Goal: Task Accomplishment & Management: Manage account settings

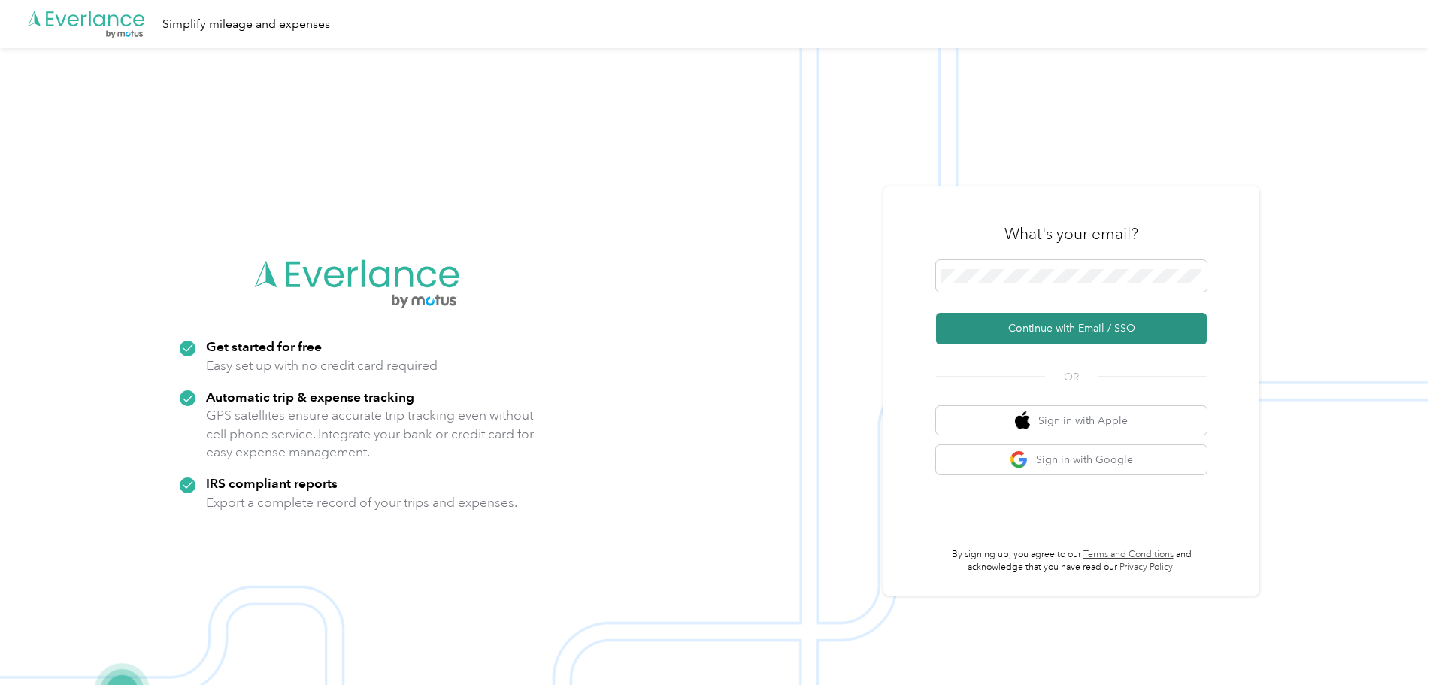
click at [1010, 323] on button "Continue with Email / SSO" at bounding box center [1071, 329] width 271 height 32
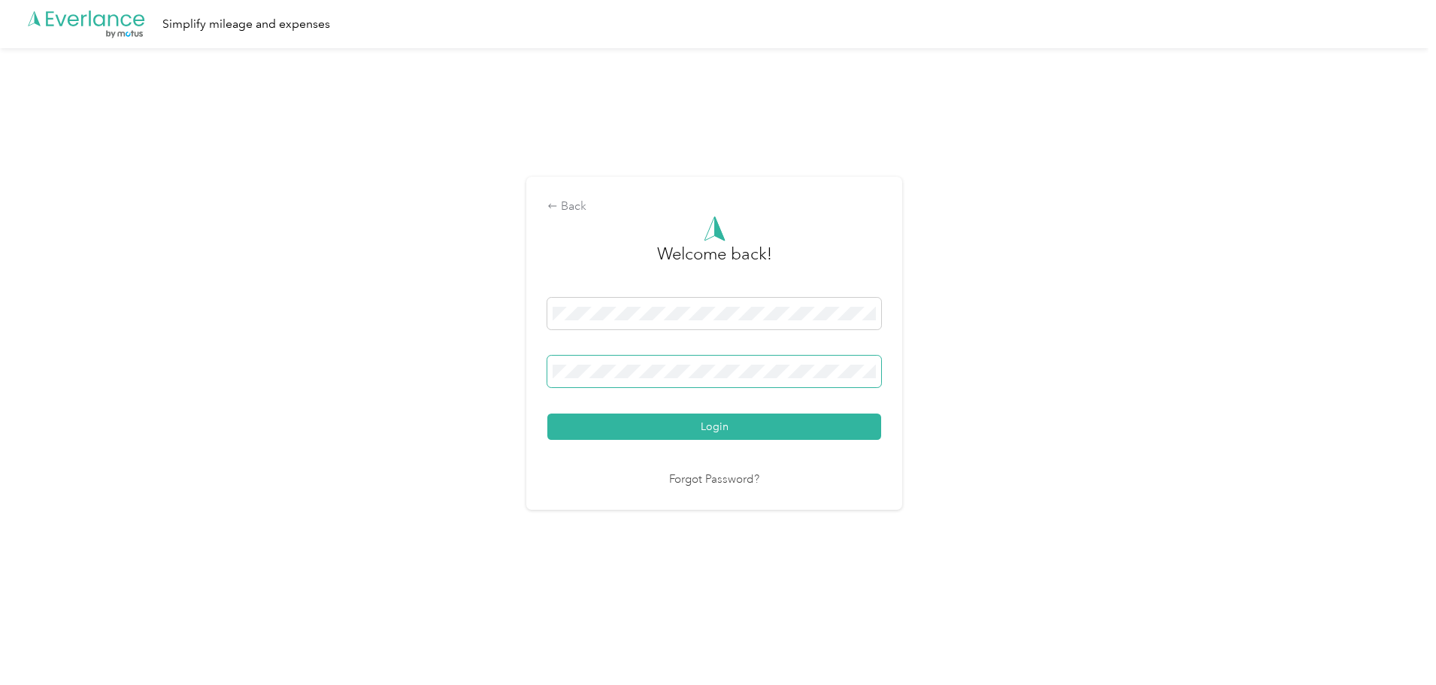
click at [547, 413] on button "Login" at bounding box center [714, 426] width 334 height 26
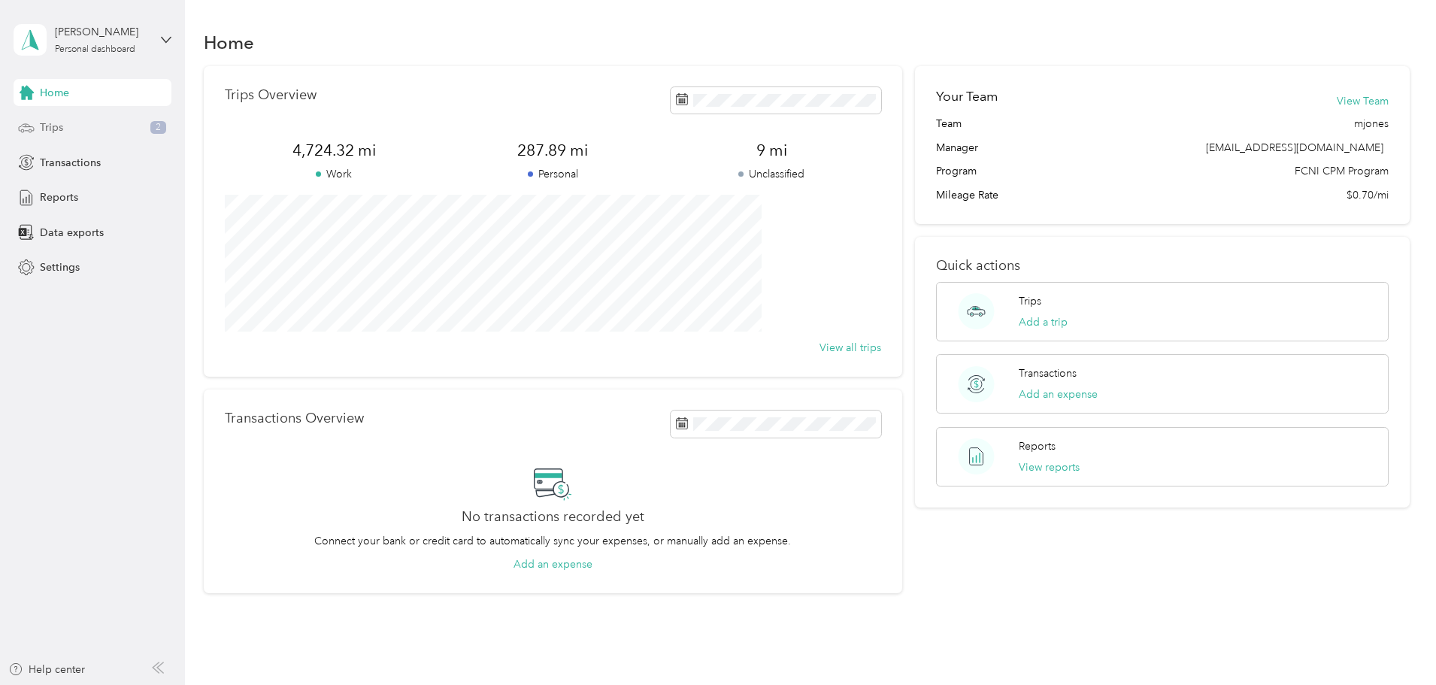
click at [80, 120] on div "Trips 2" at bounding box center [93, 127] width 158 height 27
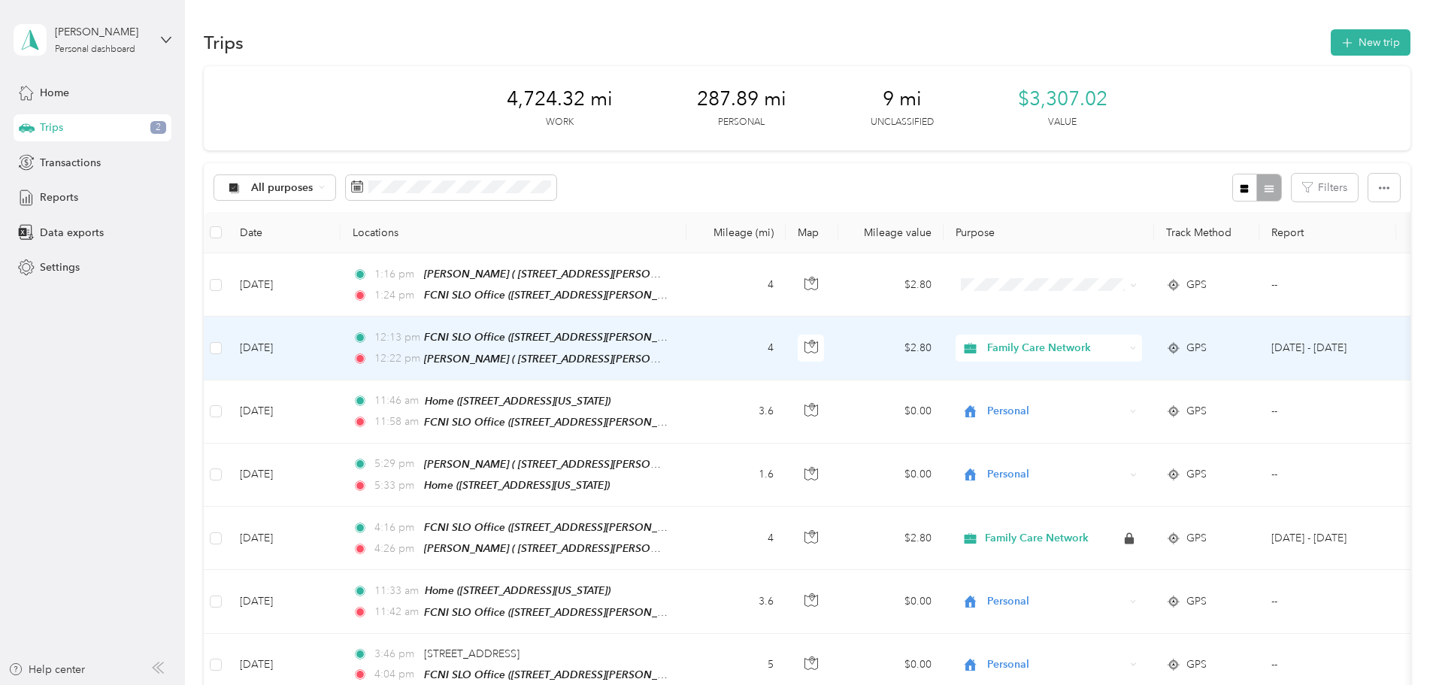
click at [341, 354] on td "[DATE]" at bounding box center [284, 347] width 113 height 63
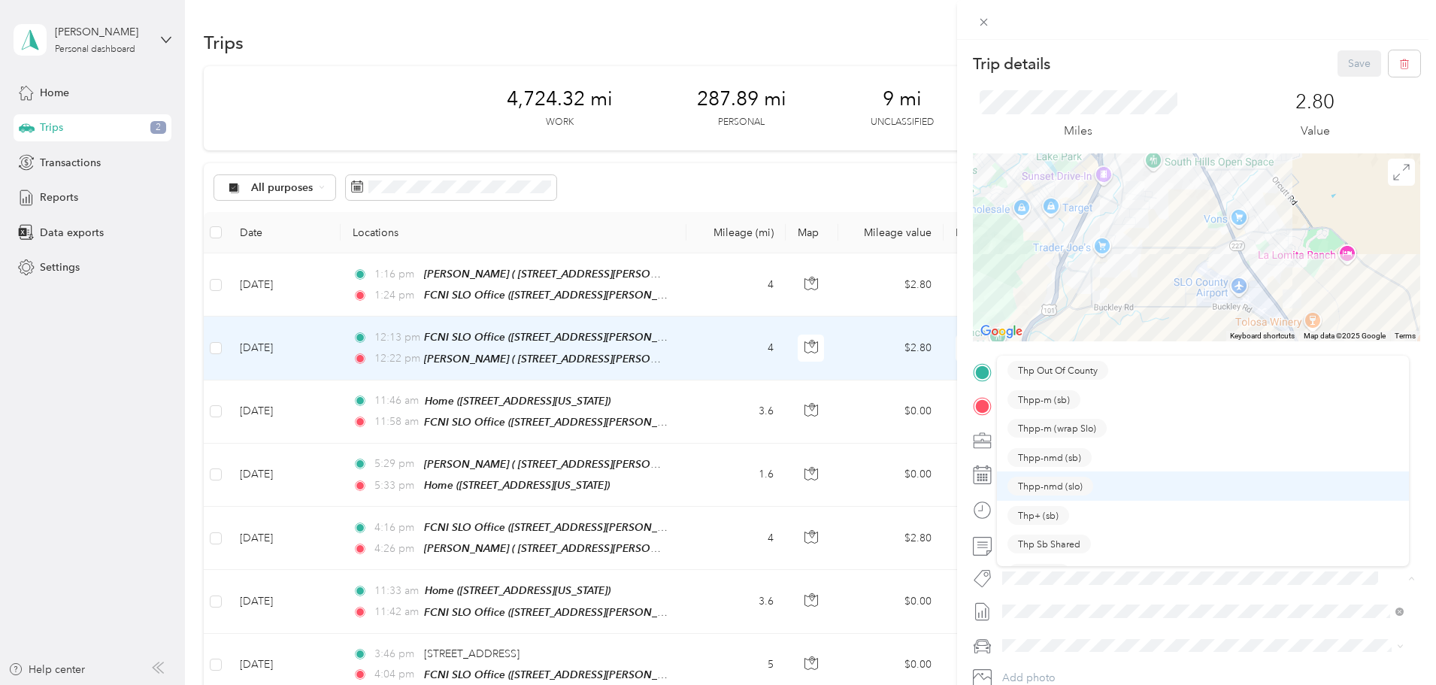
scroll to position [50, 0]
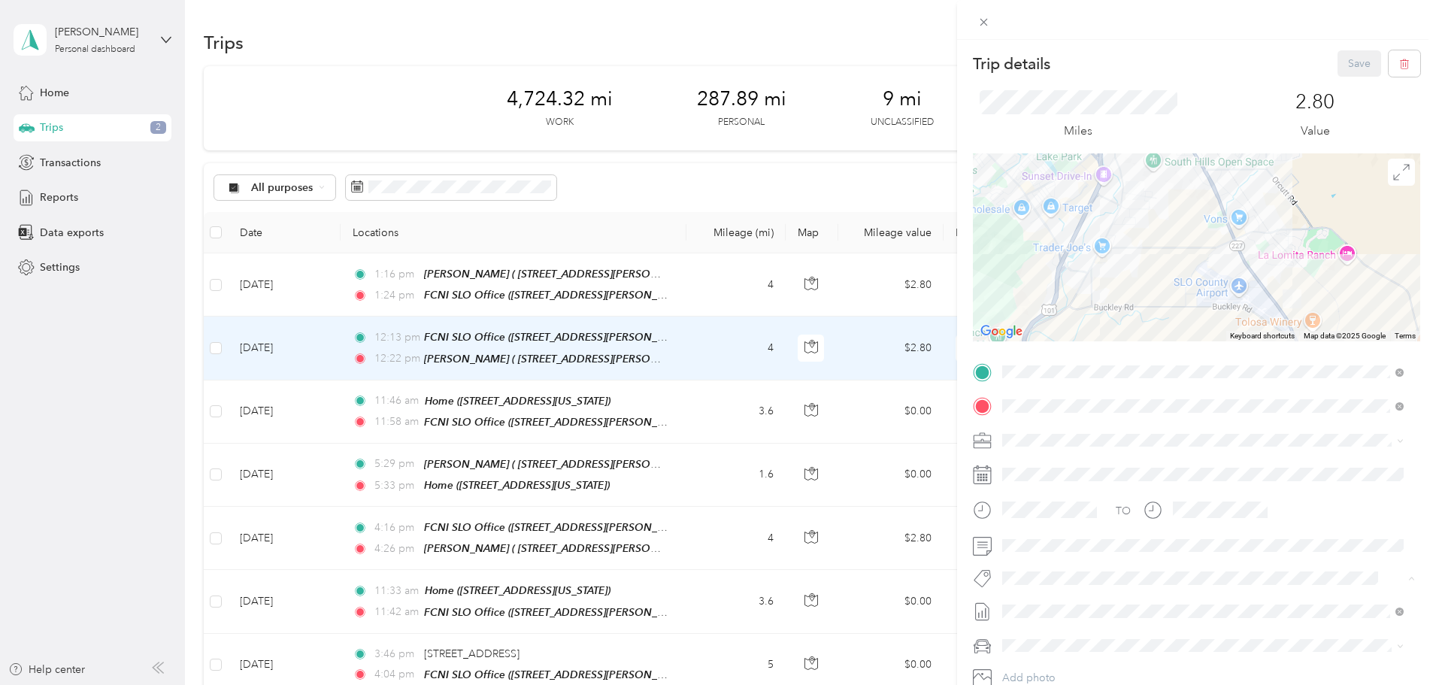
click at [1054, 524] on span "Thp+ (slo)" at bounding box center [1039, 523] width 42 height 14
click at [1348, 59] on button "Save" at bounding box center [1359, 63] width 44 height 26
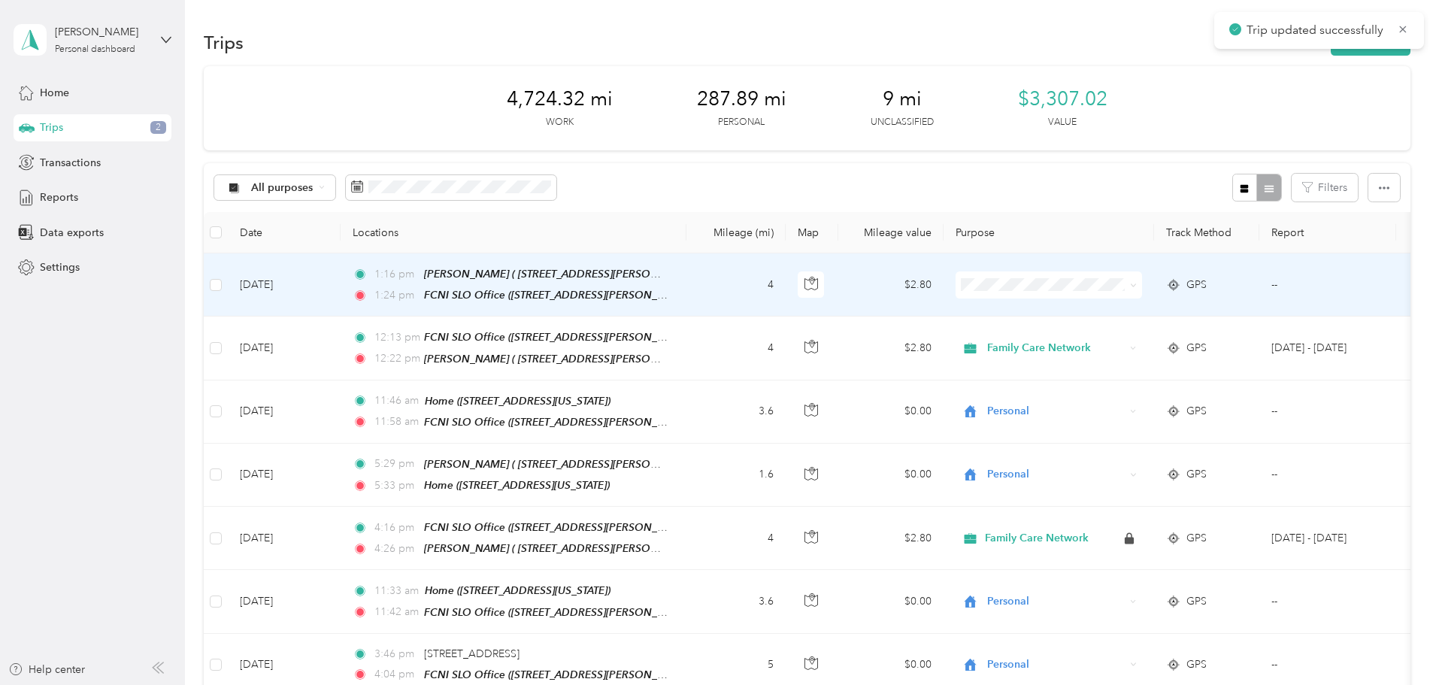
click at [341, 292] on td "[DATE]" at bounding box center [284, 284] width 113 height 63
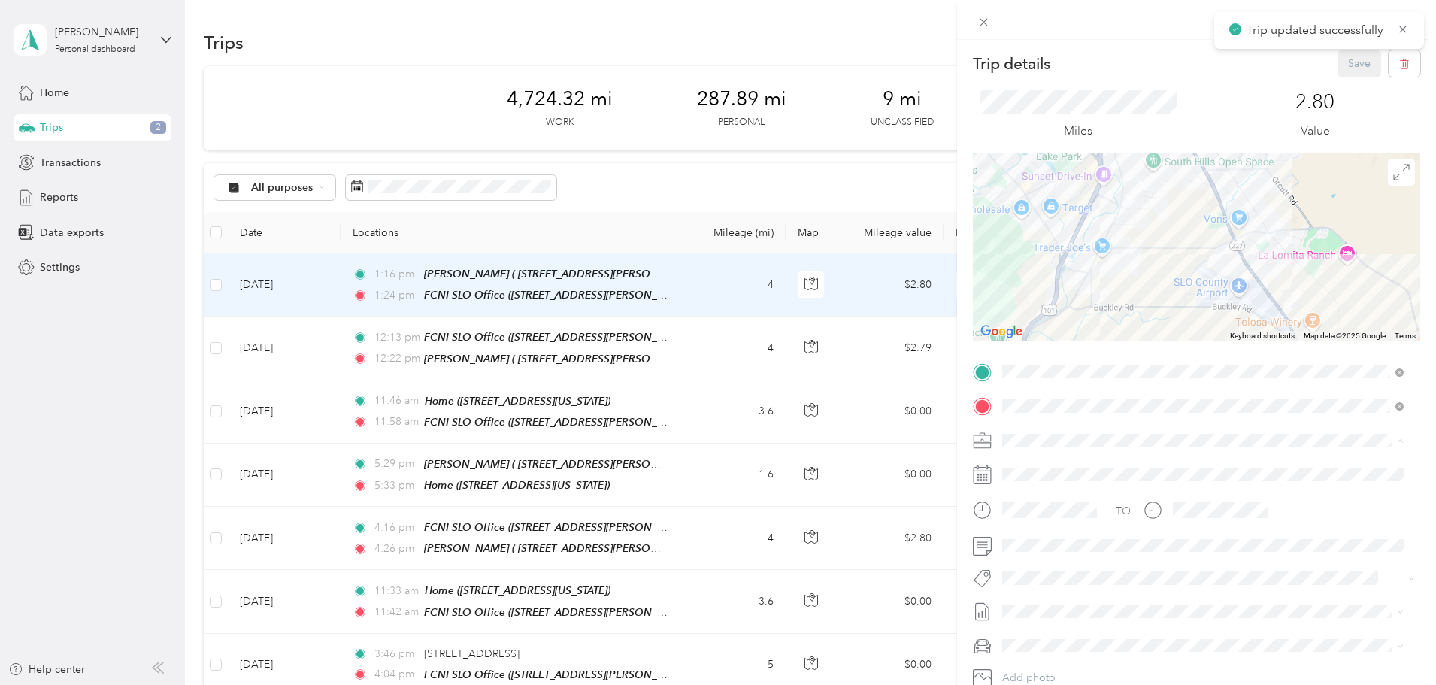
click at [1060, 463] on span "Family Care Network" at bounding box center [1056, 466] width 98 height 13
click at [1051, 586] on span at bounding box center [1208, 578] width 423 height 21
click at [1059, 528] on span "Thp+ (slo)" at bounding box center [1039, 523] width 42 height 14
click at [1352, 61] on button "Save" at bounding box center [1359, 63] width 44 height 26
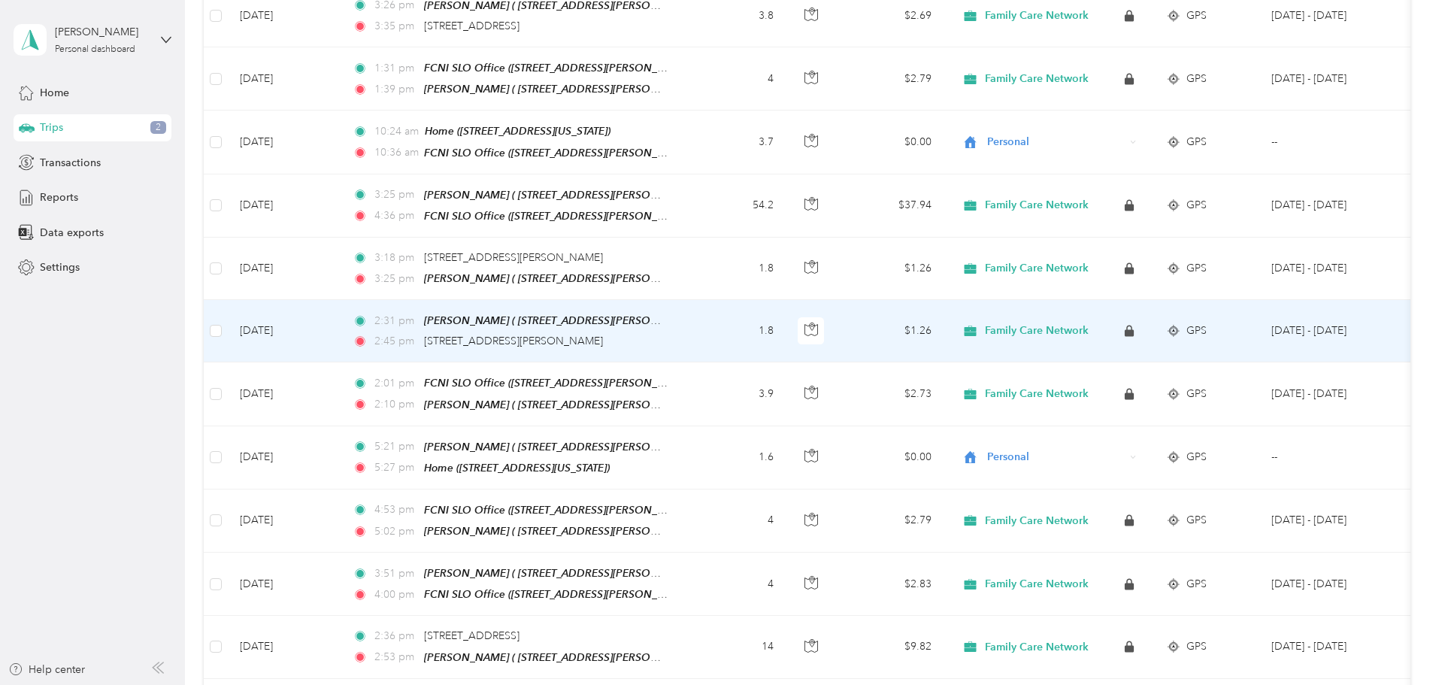
scroll to position [677, 0]
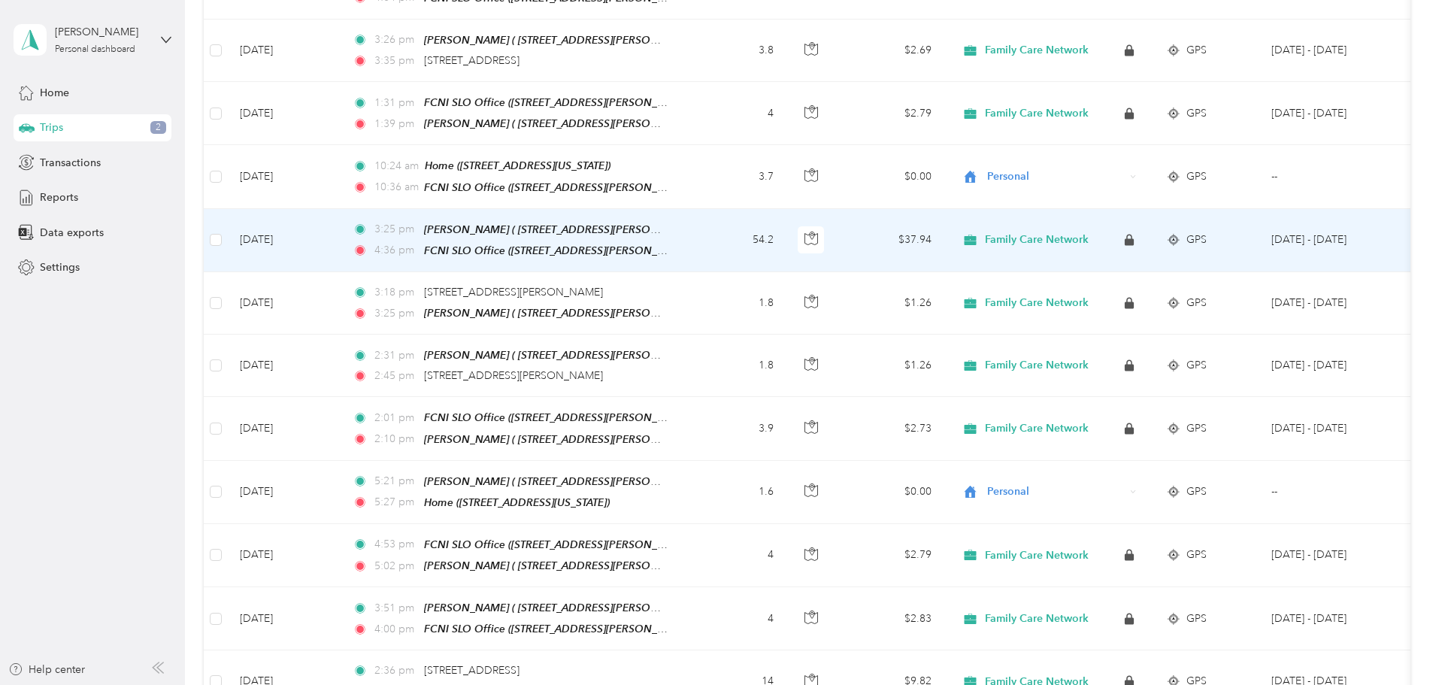
click at [341, 243] on td "[DATE]" at bounding box center [284, 240] width 113 height 63
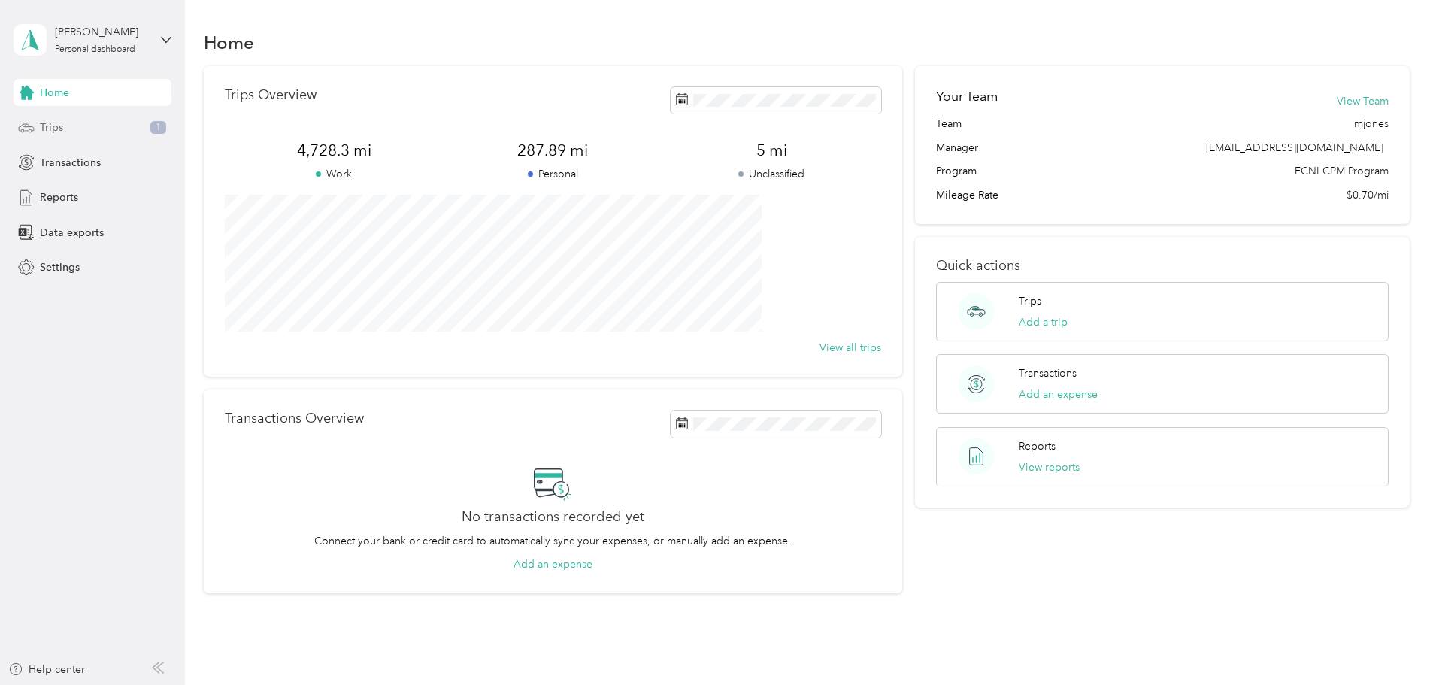
click at [65, 120] on div "Trips 1" at bounding box center [93, 127] width 158 height 27
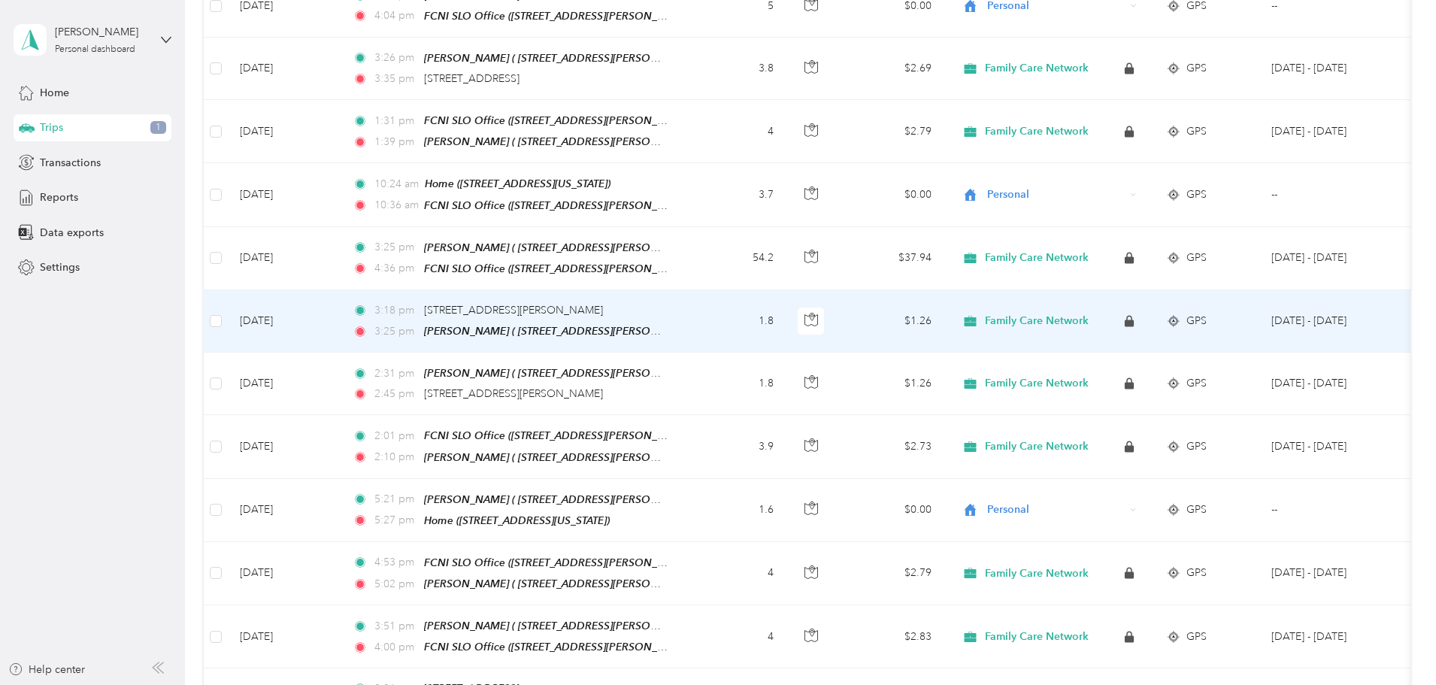
scroll to position [677, 0]
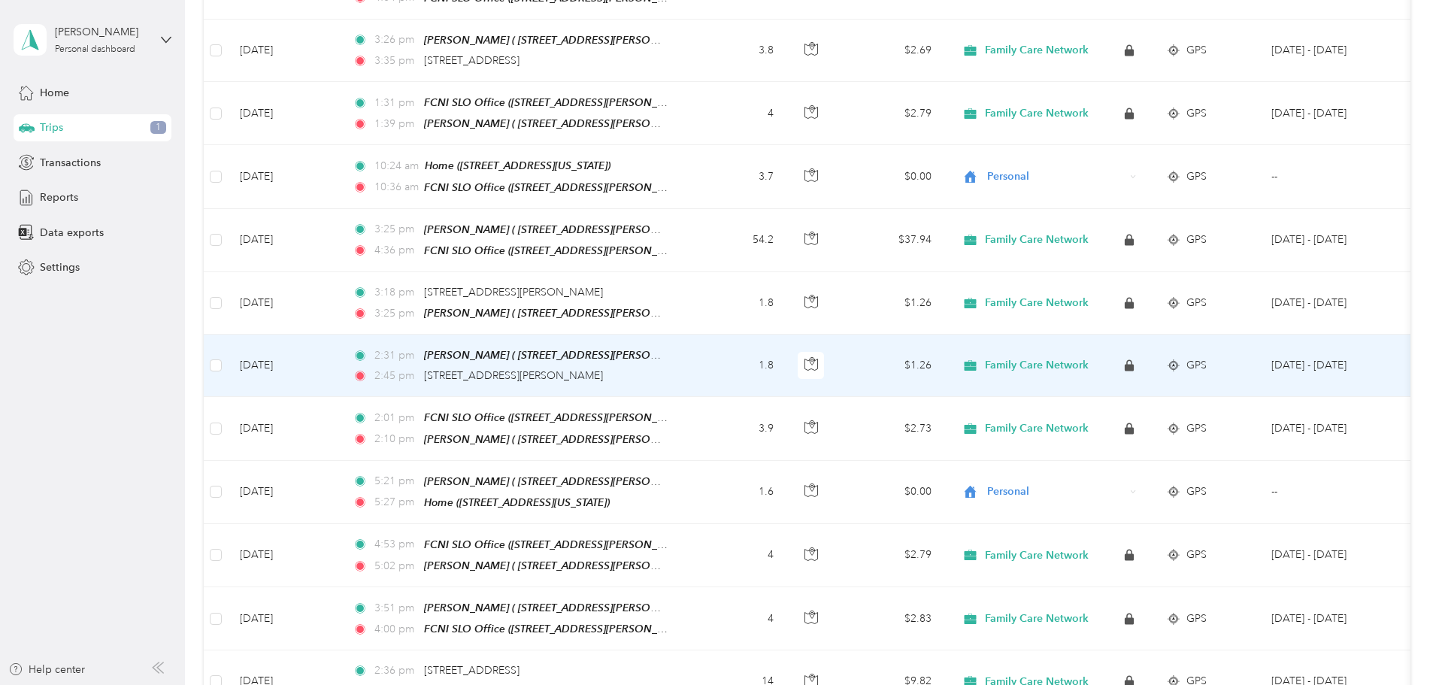
click at [522, 350] on div "2:31 pm [PERSON_NAME] ( [STREET_ADDRESS][PERSON_NAME]) 2:45 pm 273-[GEOGRAPHIC_…" at bounding box center [511, 366] width 316 height 38
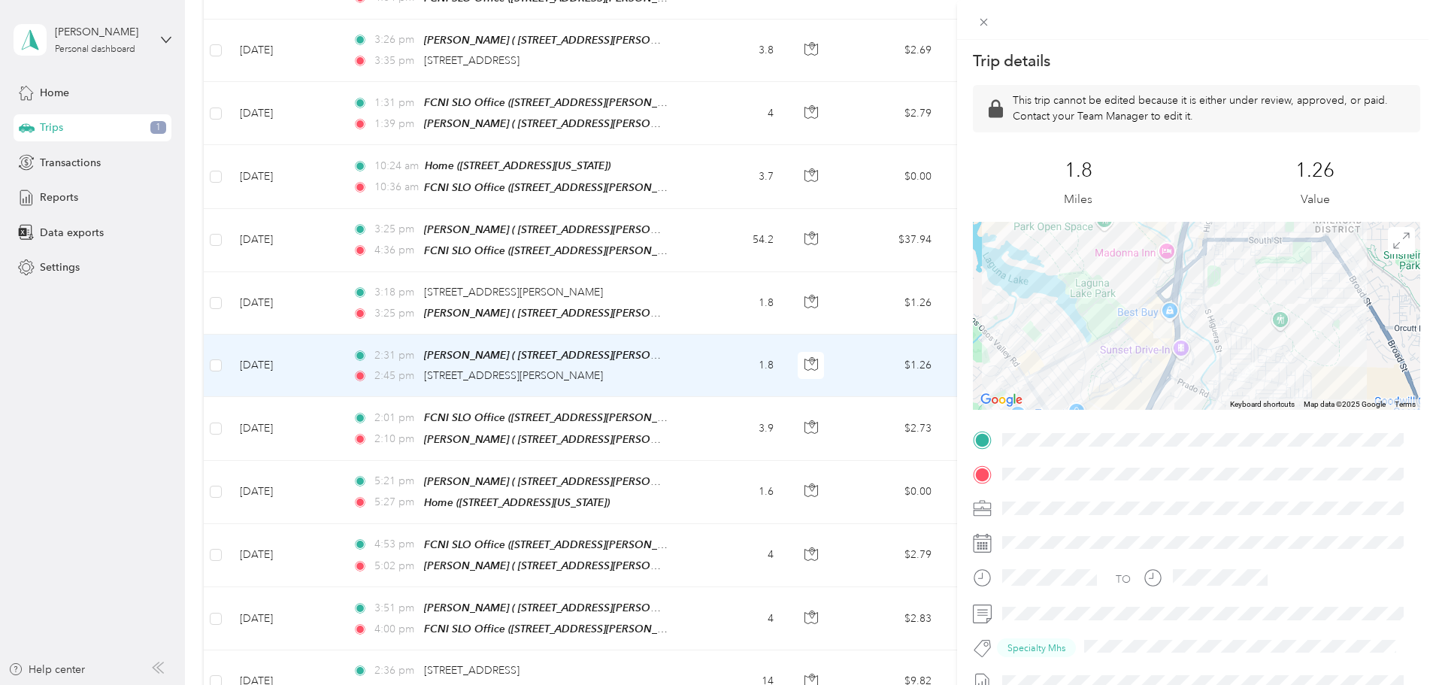
click at [1161, 305] on div at bounding box center [1196, 316] width 447 height 188
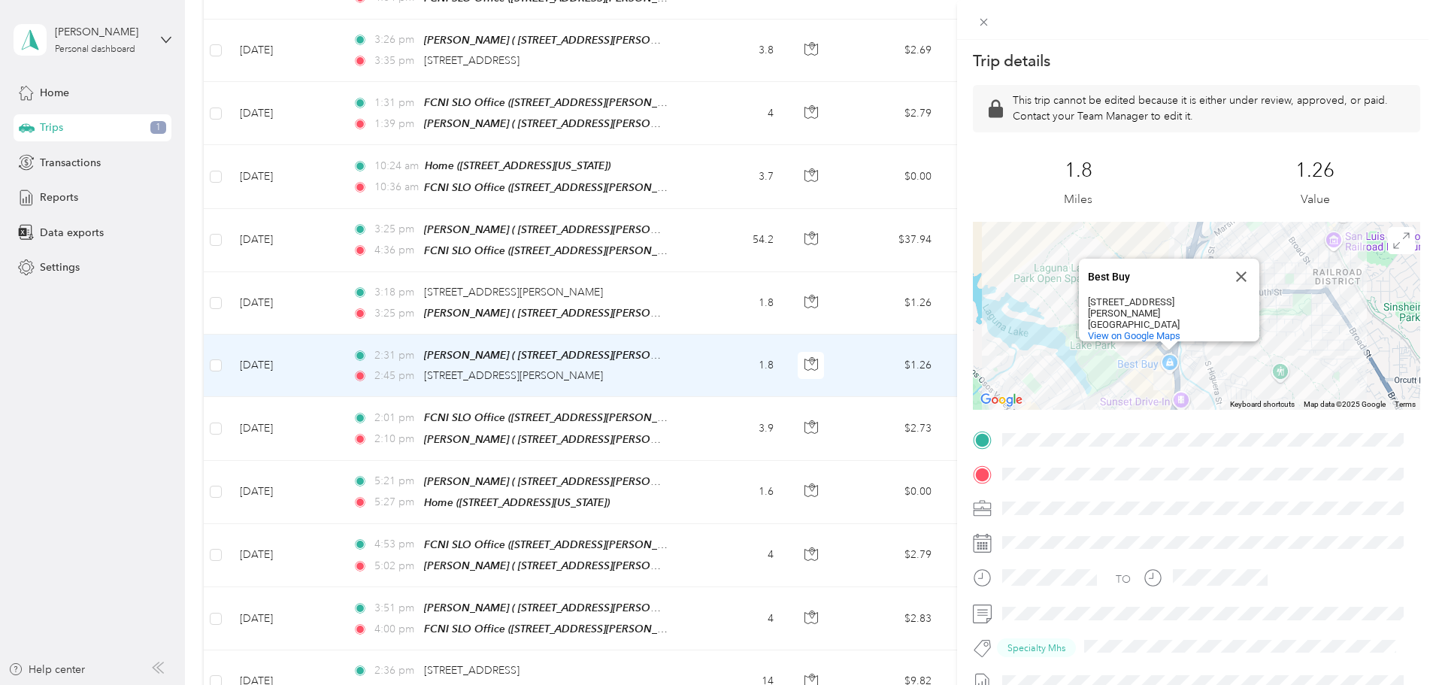
click at [245, 404] on div "Trip details This trip cannot be edited because it is either under review, appr…" at bounding box center [718, 342] width 1436 height 685
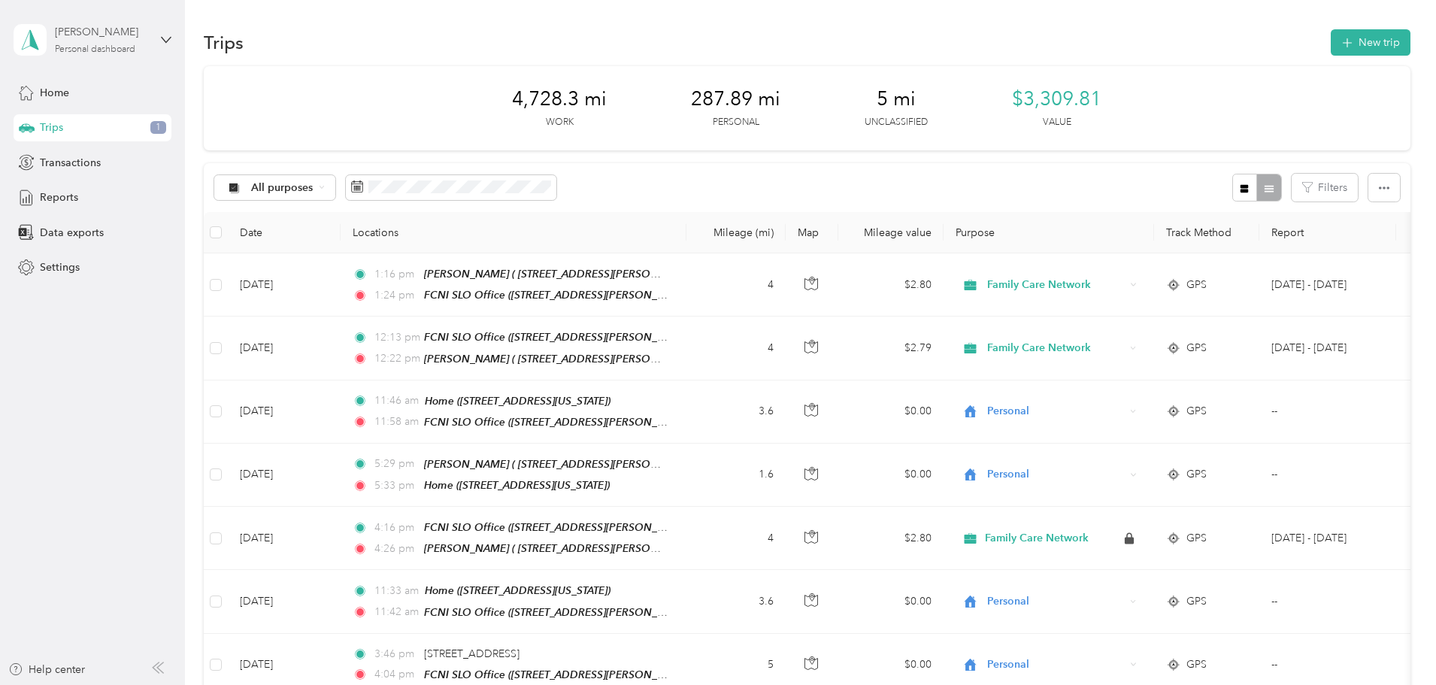
click at [111, 33] on div "[PERSON_NAME]" at bounding box center [102, 32] width 94 height 16
click at [141, 137] on div "You’re signed in as [EMAIL_ADDRESS][DOMAIN_NAME] Log out" at bounding box center [172, 104] width 316 height 85
click at [96, 39] on div "[PERSON_NAME]" at bounding box center [102, 32] width 94 height 16
click at [74, 122] on div "Log out" at bounding box center [56, 124] width 58 height 16
